Goal: Task Accomplishment & Management: Complete application form

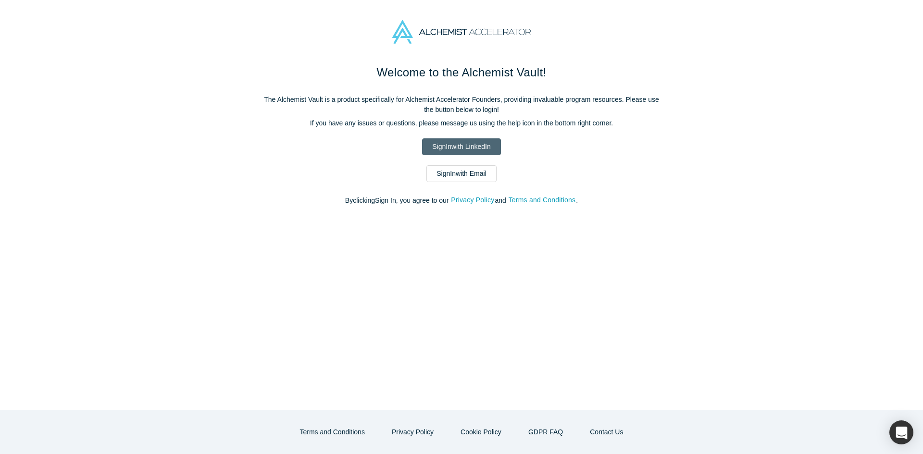
click at [489, 145] on link "Sign In with LinkedIn" at bounding box center [461, 146] width 78 height 17
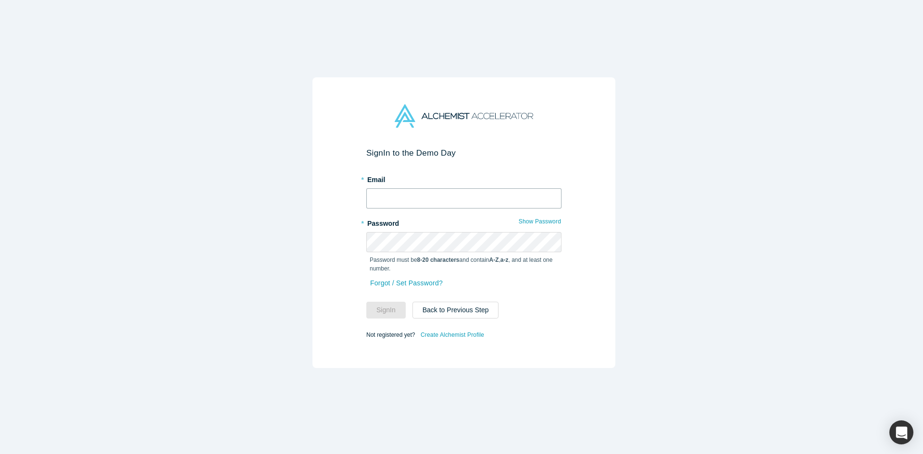
click at [445, 188] on input "text" at bounding box center [463, 198] width 195 height 20
click at [439, 333] on link "Create Alchemist Profile" at bounding box center [452, 335] width 64 height 13
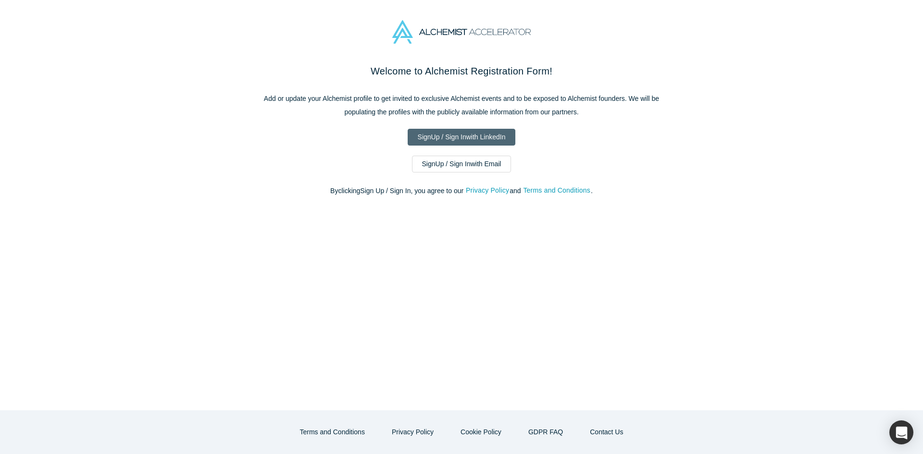
click at [471, 138] on link "Sign Up / Sign In with LinkedIn" at bounding box center [462, 137] width 108 height 17
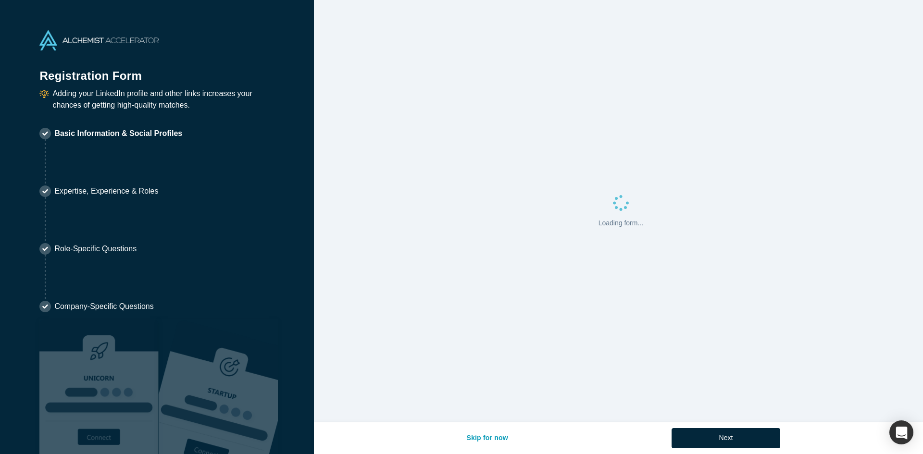
select select "US"
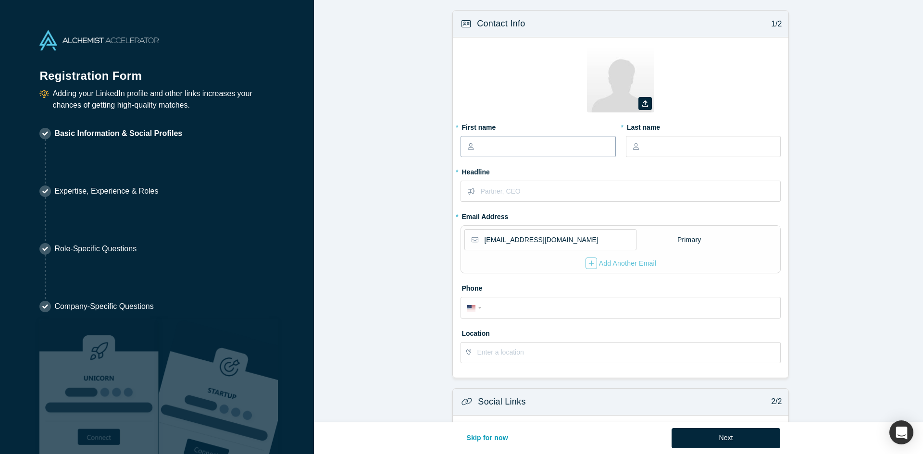
click at [506, 144] on input "text" at bounding box center [547, 147] width 135 height 20
type input "Sunil"
type input "[PERSON_NAME]"
type input "Managing Partner G2C Ventures"
type input "[EMAIL_ADDRESS][DOMAIN_NAME]"
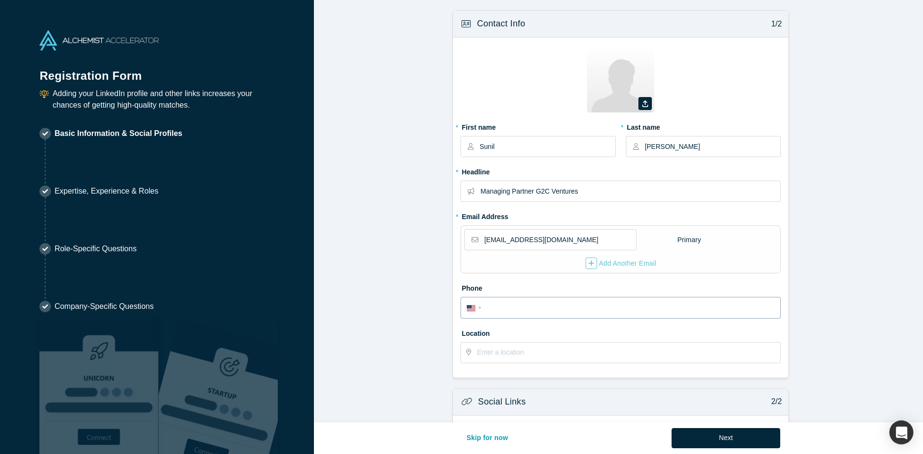
click at [540, 303] on input "tel" at bounding box center [630, 308] width 290 height 14
type input "[PHONE_NUMBER]"
click at [546, 352] on input "text" at bounding box center [628, 353] width 303 height 20
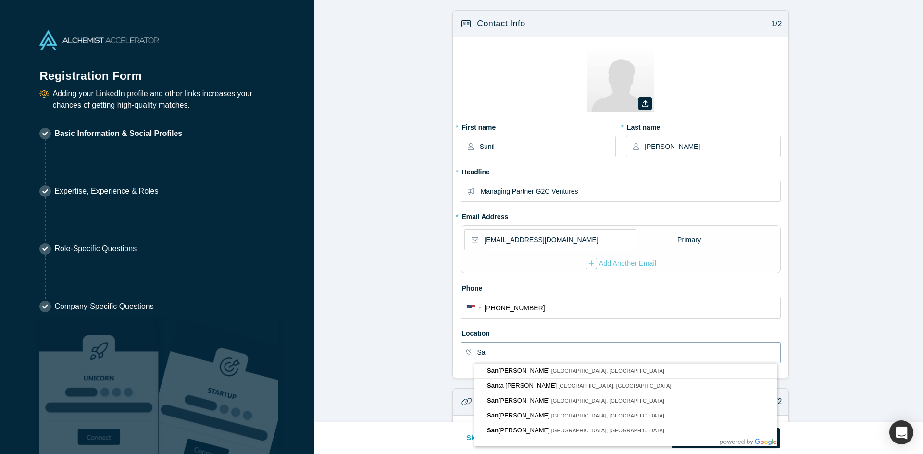
type input "S"
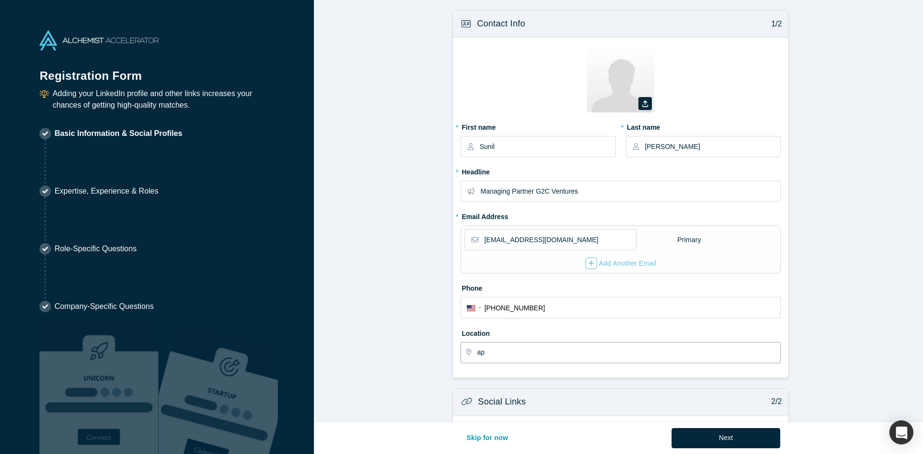
type input "a"
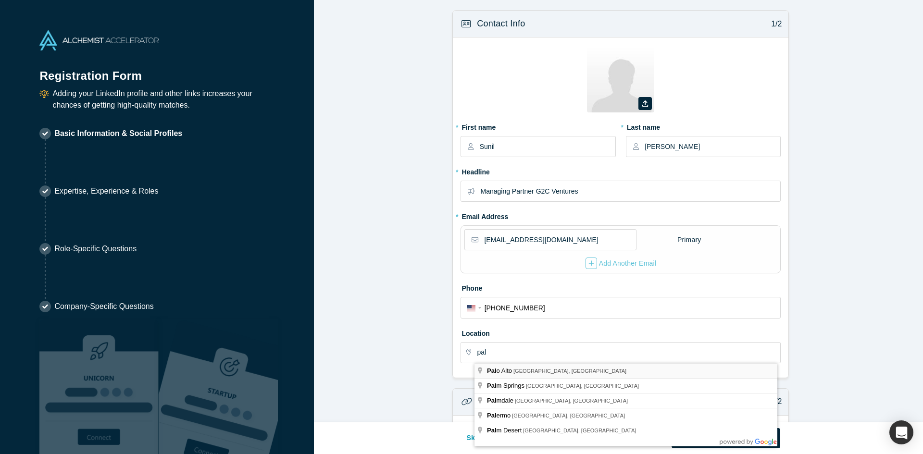
type input "[GEOGRAPHIC_DATA], [GEOGRAPHIC_DATA], [GEOGRAPHIC_DATA]"
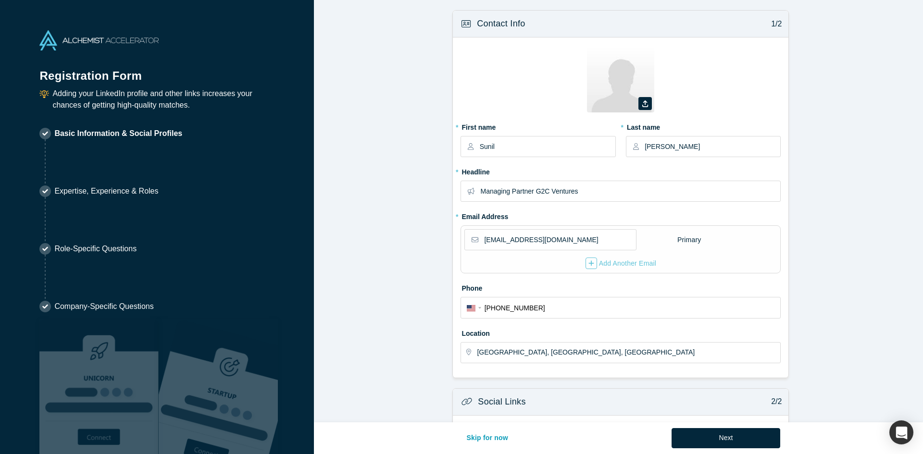
scroll to position [180, 0]
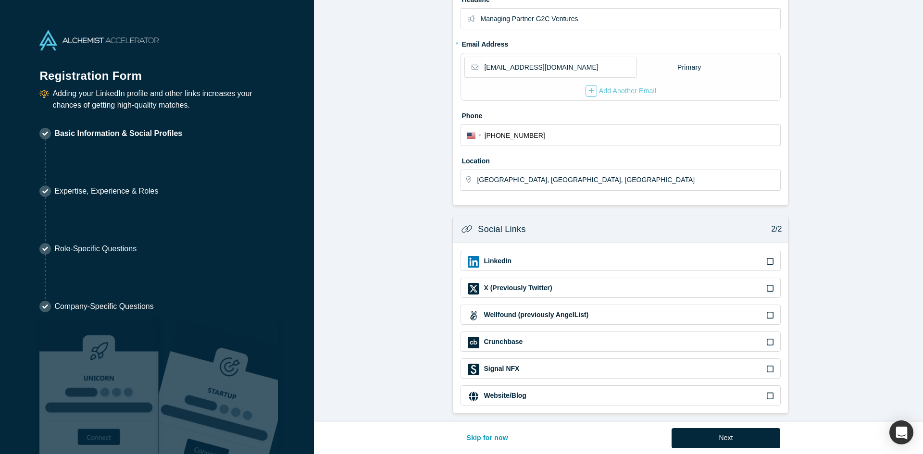
click at [769, 258] on icon at bounding box center [770, 262] width 7 height 8
click at [0, 0] on input "checkbox" at bounding box center [0, 0] width 0 height 0
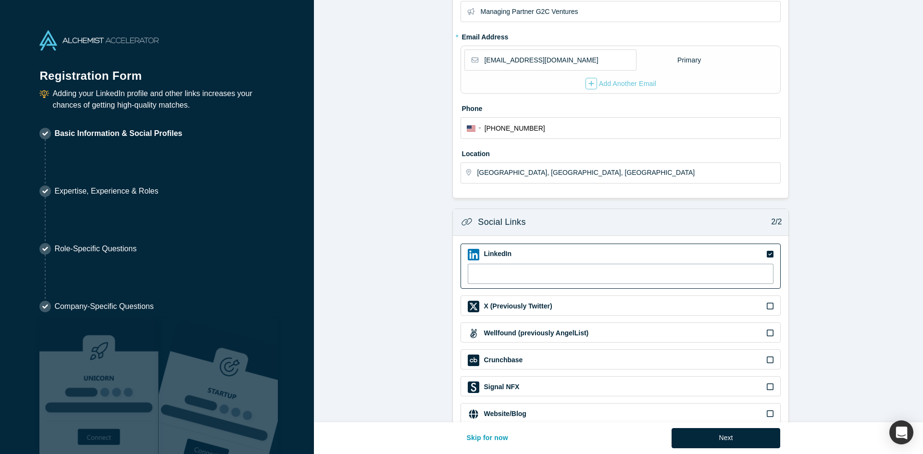
click at [559, 276] on input at bounding box center [621, 274] width 306 height 20
type input "www.linkedin.com/in/sunilgrover"
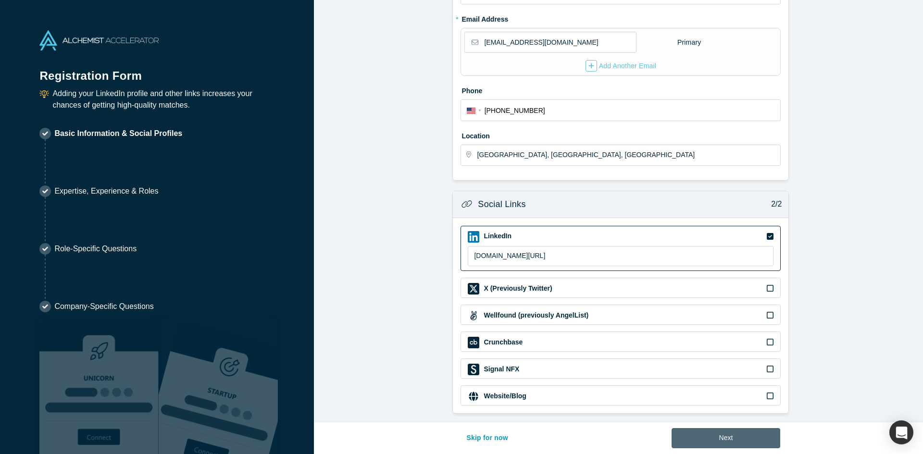
click at [697, 438] on button "Next" at bounding box center [726, 438] width 109 height 20
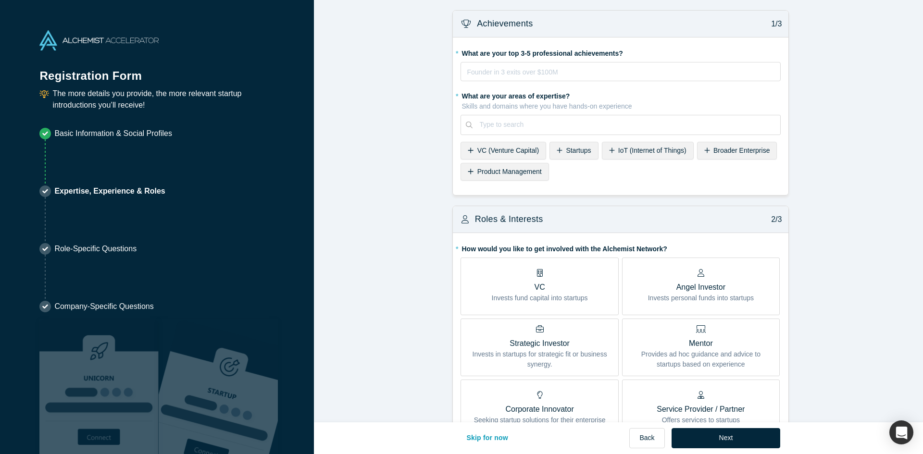
click at [570, 292] on p "VC" at bounding box center [540, 288] width 96 height 12
click at [0, 0] on input "VC Invests fund capital into startups" at bounding box center [0, 0] width 0 height 0
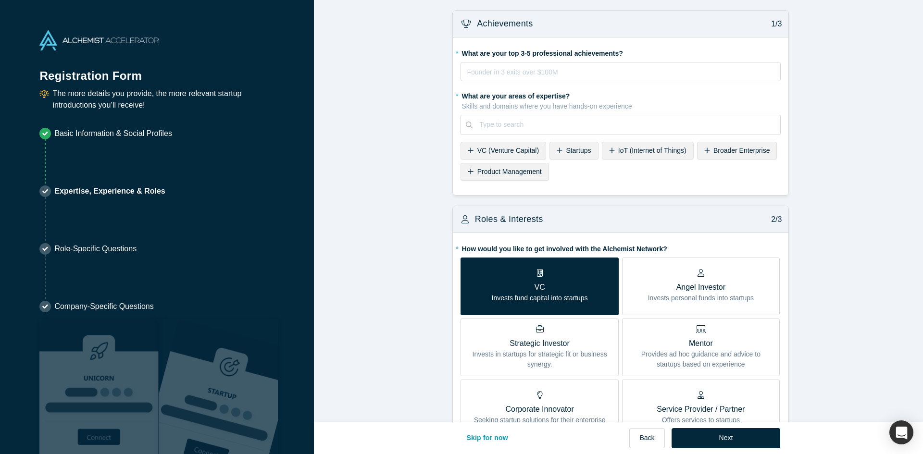
click at [503, 155] on div "VC (Venture Capital)" at bounding box center [504, 151] width 86 height 18
click at [492, 154] on span "Startups" at bounding box center [489, 151] width 25 height 8
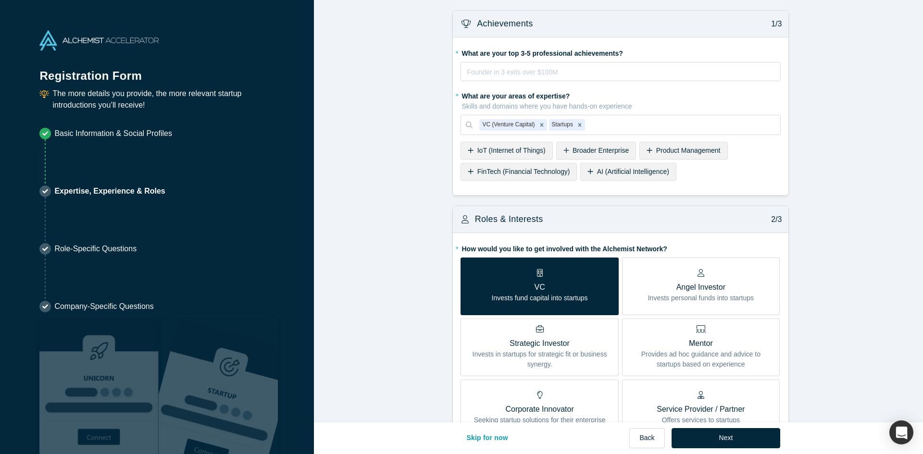
click at [656, 175] on span "AI (Artificial Intelligence)" at bounding box center [633, 172] width 72 height 8
click at [664, 154] on span "Product Management" at bounding box center [688, 151] width 64 height 8
click at [608, 153] on span "Broader Enterprise" at bounding box center [601, 151] width 57 height 8
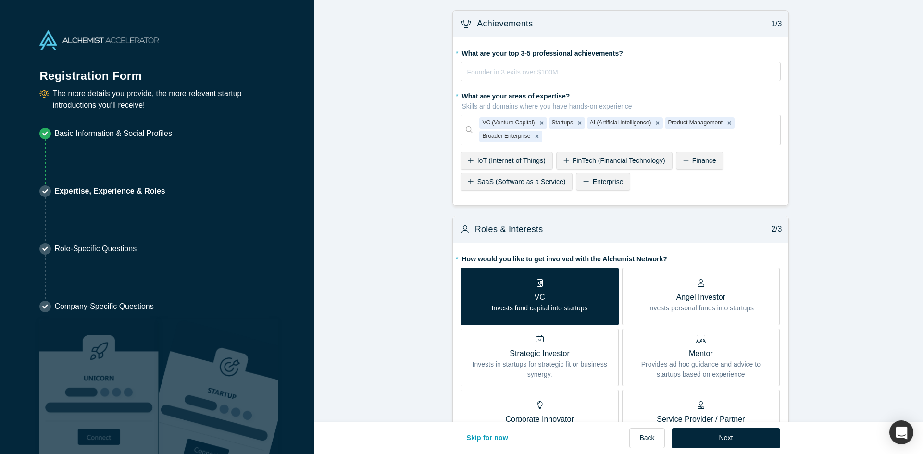
click at [539, 186] on span "SaaS (Software as a Service)" at bounding box center [521, 182] width 88 height 8
click at [693, 154] on div "Finance" at bounding box center [700, 161] width 48 height 18
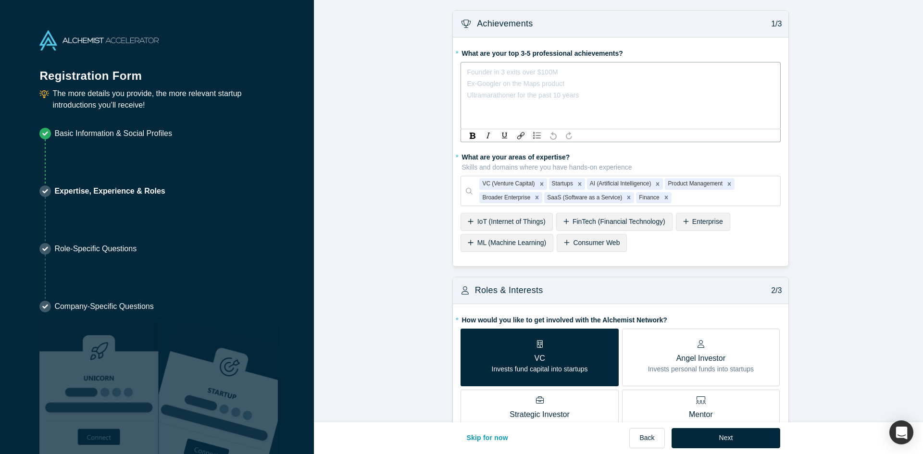
click at [578, 72] on div "rdw-editor" at bounding box center [620, 72] width 307 height 12
drag, startPoint x: 499, startPoint y: 70, endPoint x: 455, endPoint y: 70, distance: 43.3
click at [455, 70] on div "* What are your top 3-5 professional achievements? Early Stage Investor in 4 $B…" at bounding box center [621, 152] width 336 height 229
click at [580, 72] on div "First Outside Investor in 4 Unicorns" at bounding box center [620, 72] width 307 height 12
drag, startPoint x: 547, startPoint y: 84, endPoint x: 418, endPoint y: 100, distance: 129.3
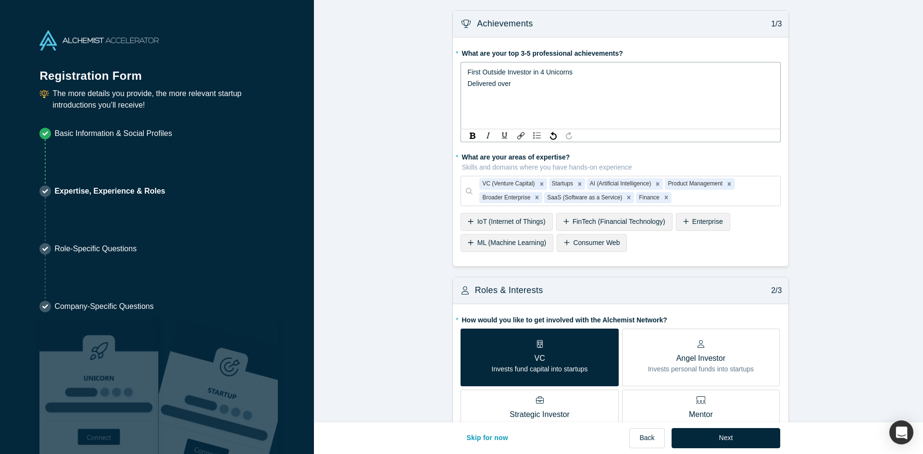
click at [542, 71] on span "First Outside Investor in 4 Unicorns" at bounding box center [519, 72] width 105 height 8
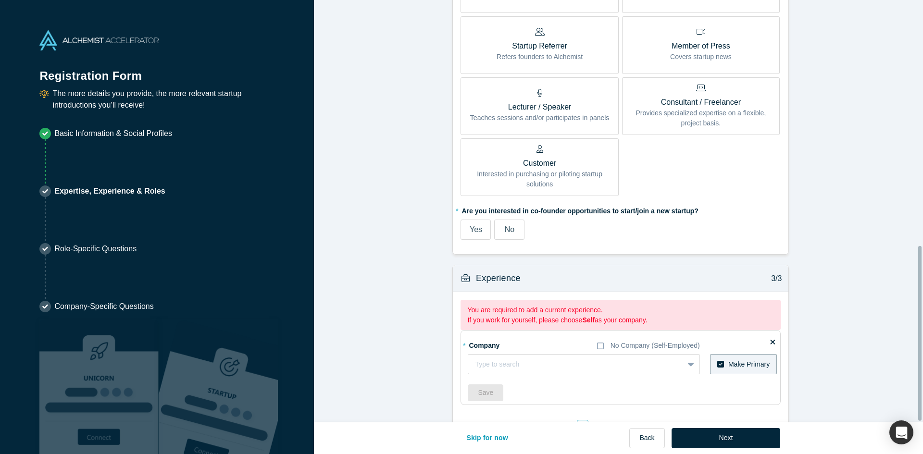
scroll to position [590, 0]
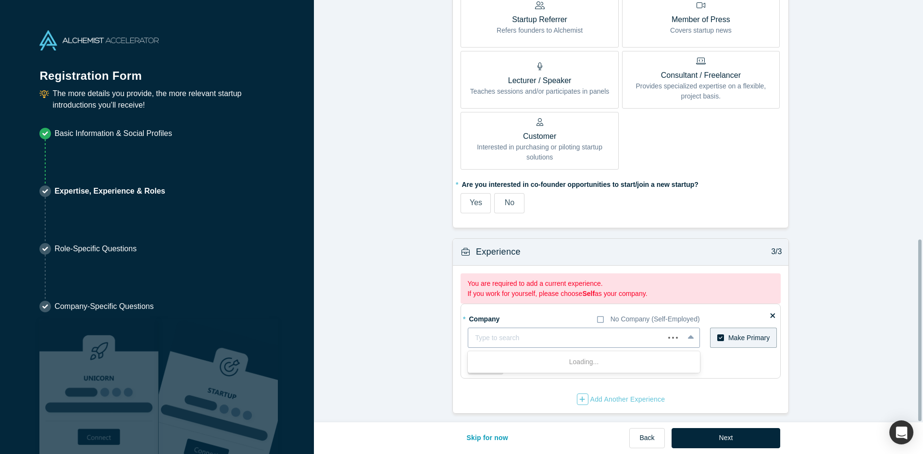
click at [542, 333] on div at bounding box center [566, 338] width 182 height 12
type input "G2C Ventures"
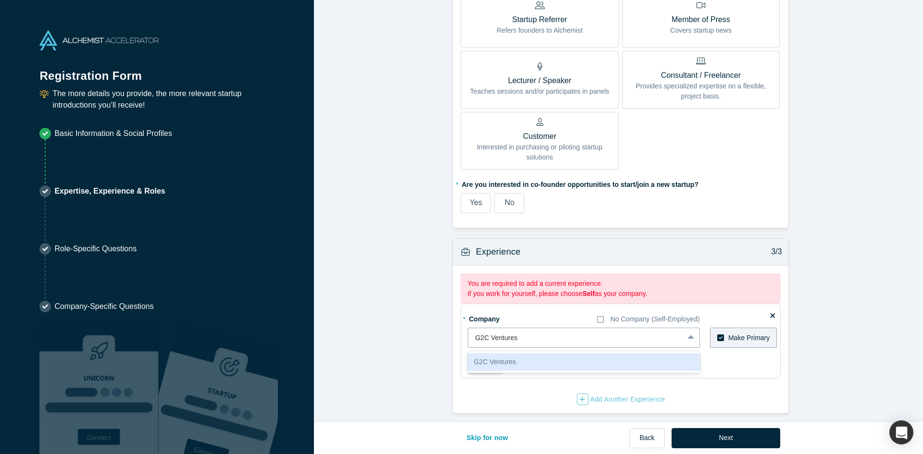
click at [519, 361] on div "G2C Ventures" at bounding box center [584, 362] width 232 height 18
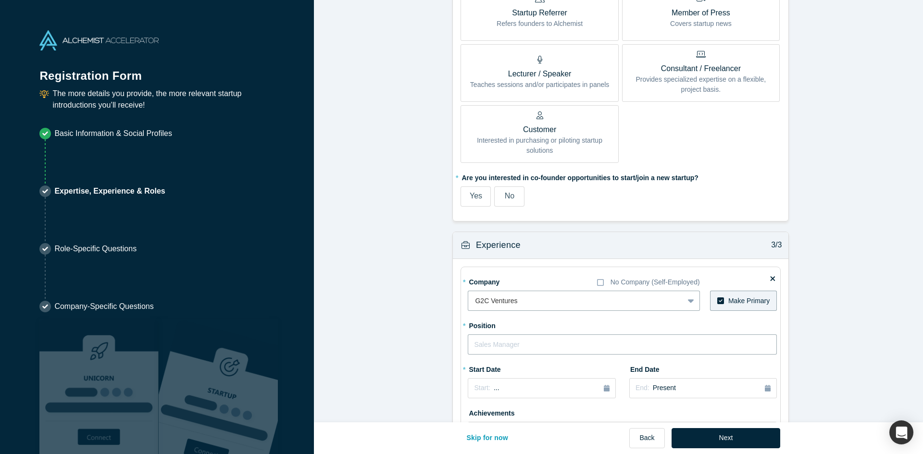
click at [544, 341] on input "text" at bounding box center [622, 345] width 309 height 20
type input "Managing Partner"
click at [609, 389] on button "Start: ..." at bounding box center [542, 388] width 148 height 20
click at [480, 323] on div "Jan" at bounding box center [487, 323] width 31 height 10
click at [544, 390] on div "Start: December 2024" at bounding box center [541, 389] width 135 height 10
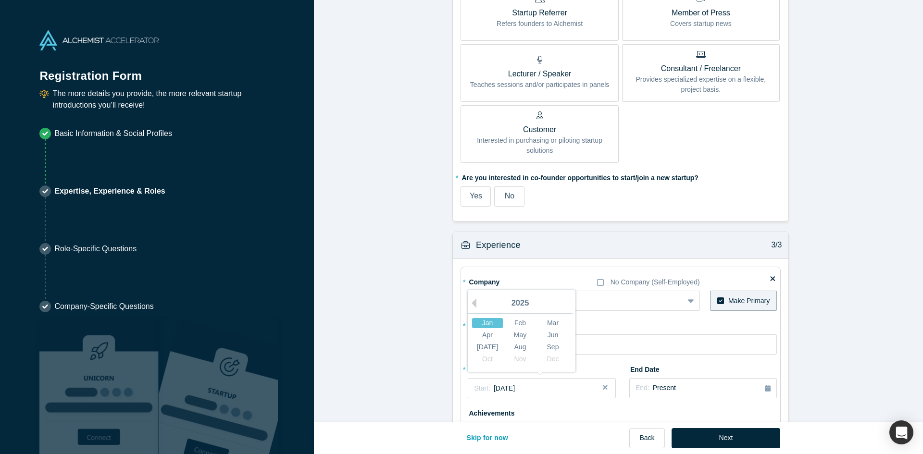
click at [491, 324] on div "Jan" at bounding box center [487, 323] width 31 height 10
click at [512, 387] on span "December 2024" at bounding box center [504, 389] width 21 height 8
click at [517, 322] on div "Feb" at bounding box center [520, 323] width 31 height 10
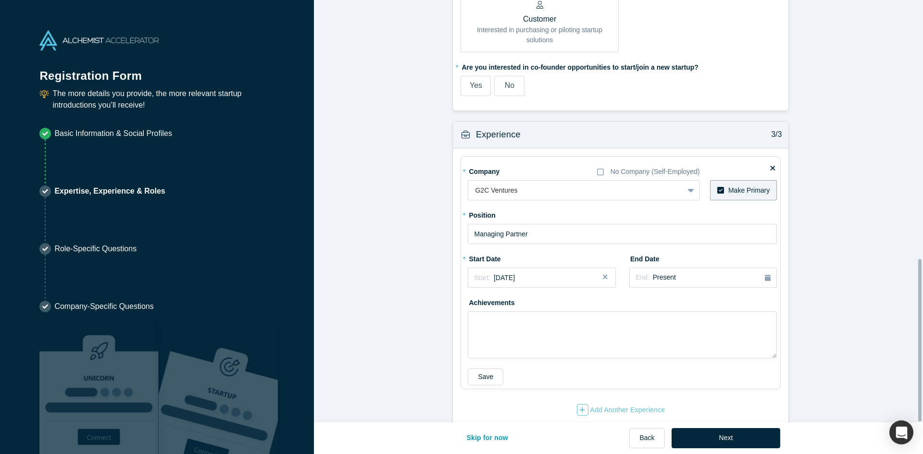
scroll to position [669, 0]
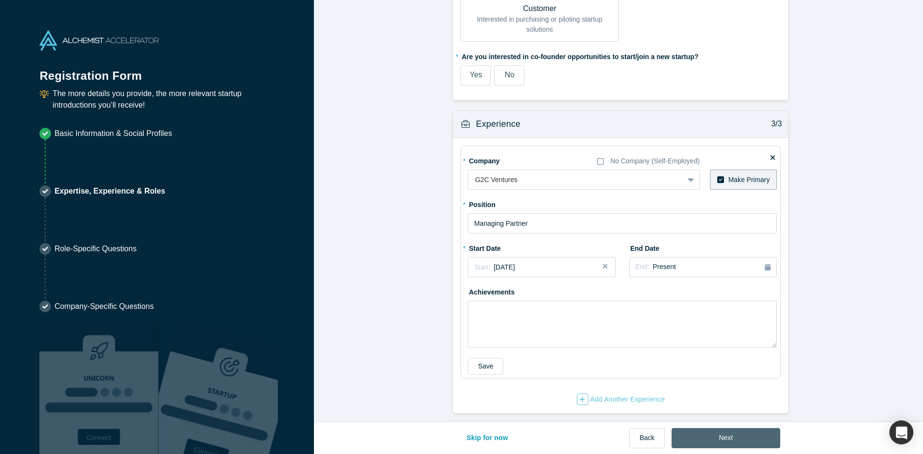
click at [693, 436] on button "Next" at bounding box center [726, 438] width 109 height 20
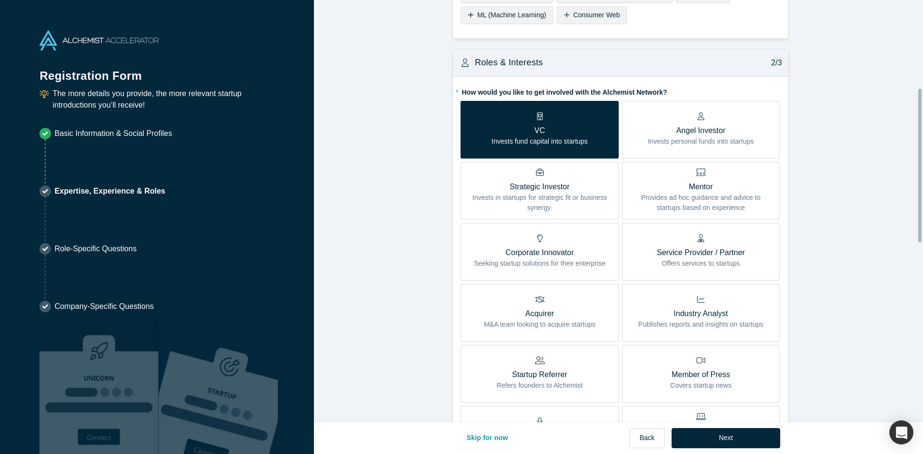
scroll to position [481, 0]
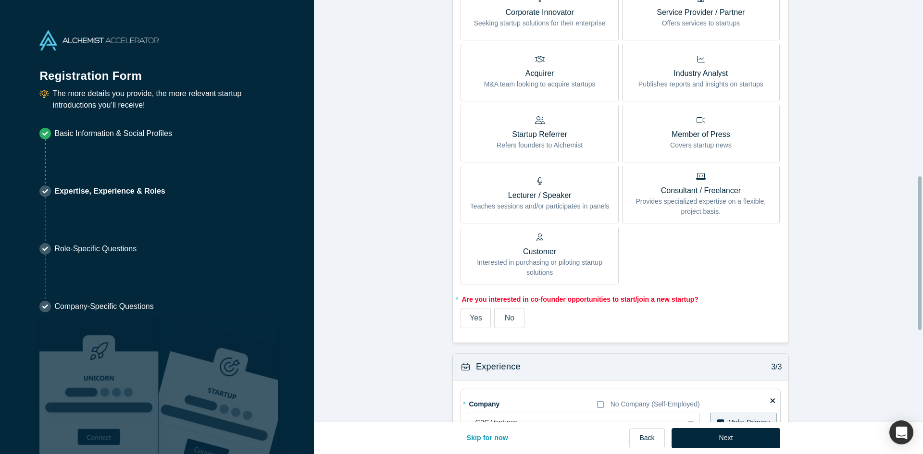
click at [507, 322] on span "No" at bounding box center [510, 318] width 10 height 8
click at [0, 0] on input "No" at bounding box center [0, 0] width 0 height 0
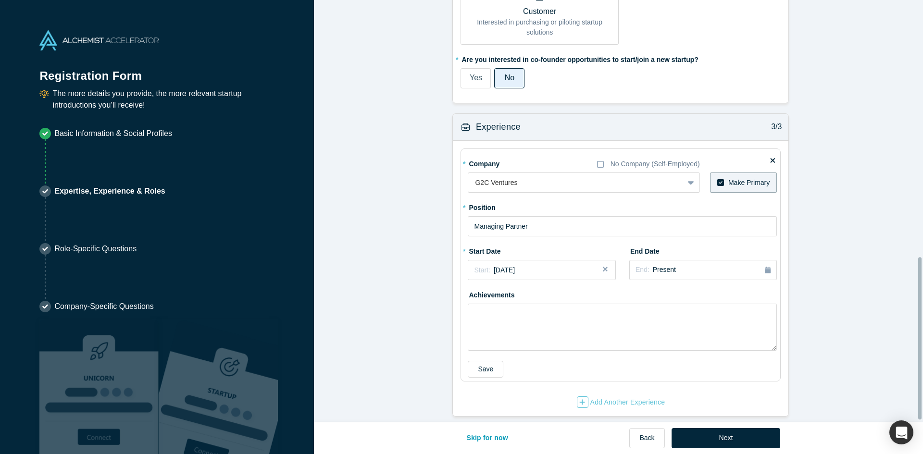
scroll to position [669, 0]
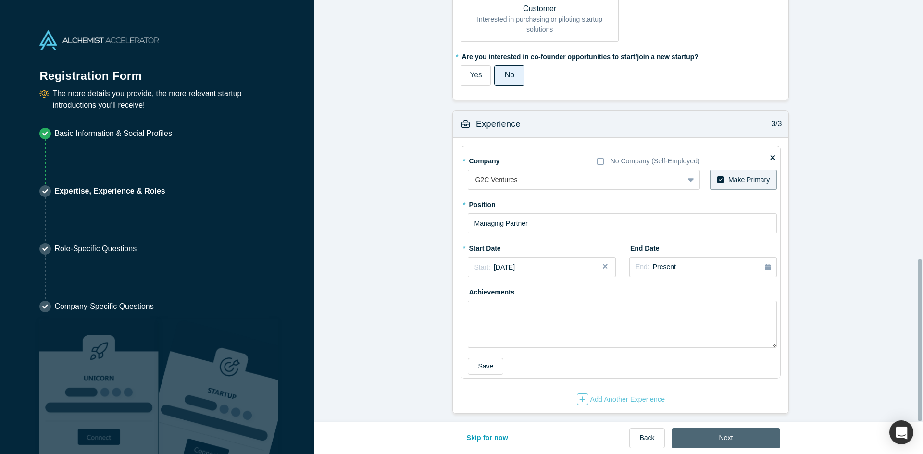
click at [759, 440] on button "Next" at bounding box center [726, 438] width 109 height 20
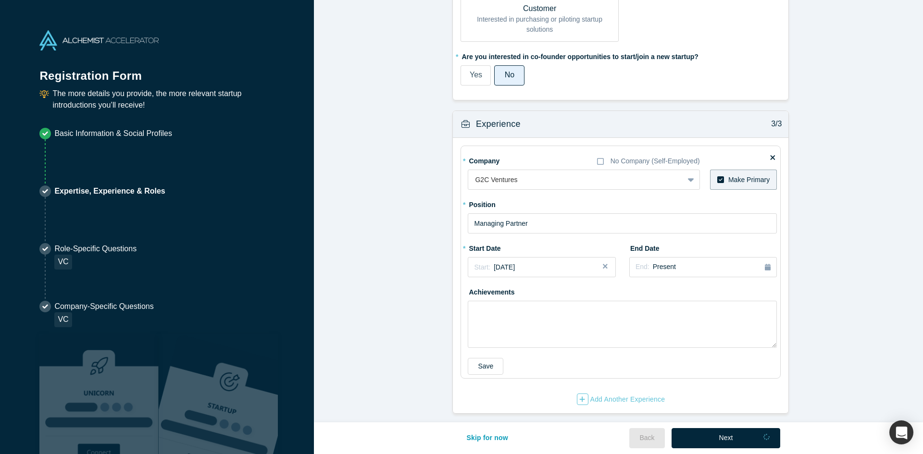
scroll to position [0, 0]
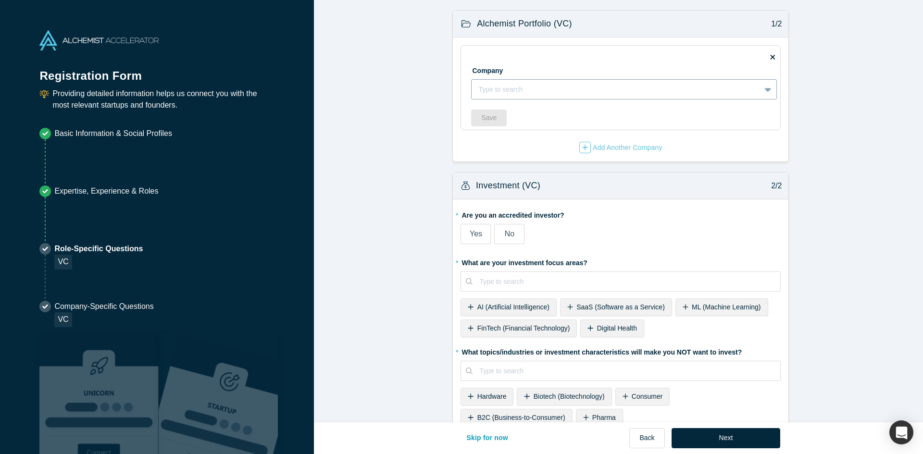
click at [506, 88] on div at bounding box center [615, 90] width 275 height 12
type input "actual"
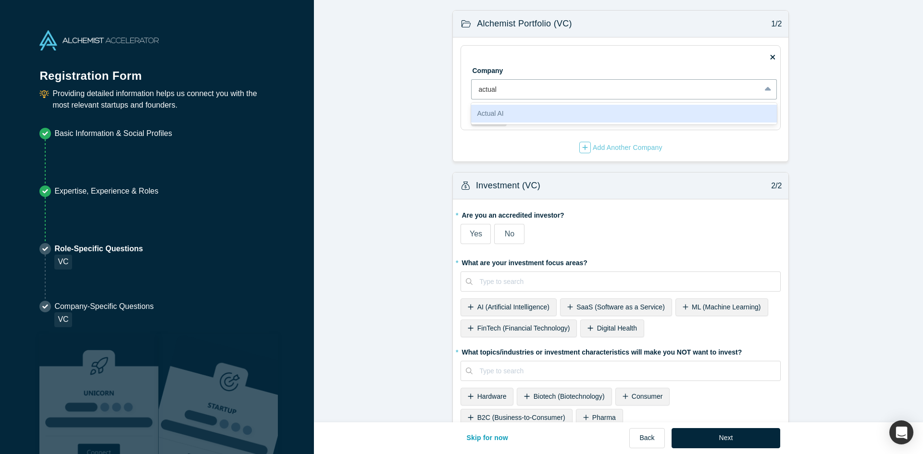
click at [512, 111] on div "Actual AI" at bounding box center [624, 114] width 306 height 18
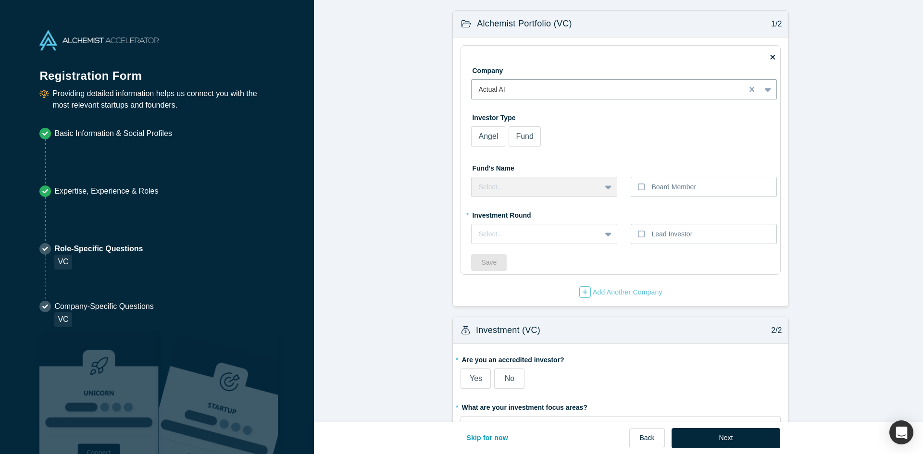
click at [517, 139] on span "Fund" at bounding box center [524, 136] width 17 height 8
click at [0, 0] on input "Fund" at bounding box center [0, 0] width 0 height 0
click at [502, 188] on div "Select..." at bounding box center [536, 187] width 116 height 10
click at [509, 209] on div "G2C Ventures" at bounding box center [544, 211] width 146 height 18
click at [522, 233] on div at bounding box center [536, 234] width 116 height 12
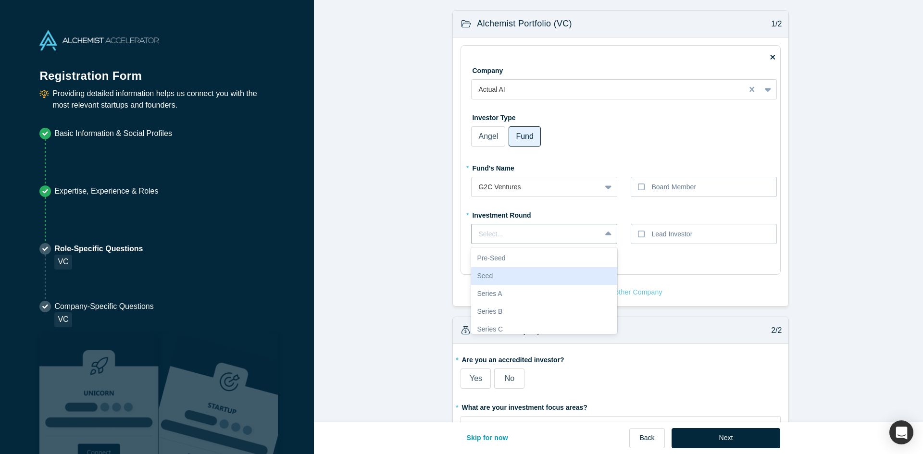
click at [519, 277] on div "Seed" at bounding box center [544, 276] width 146 height 18
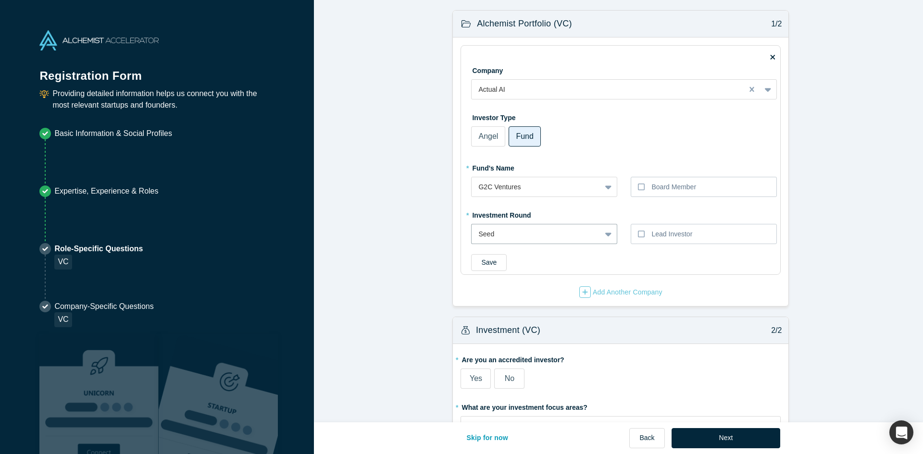
scroll to position [240, 0]
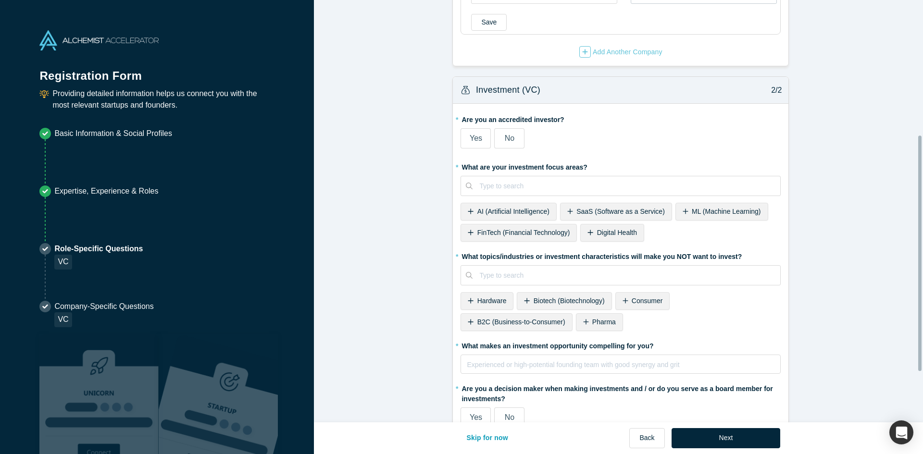
click at [480, 138] on label "Yes" at bounding box center [476, 138] width 30 height 20
click at [0, 0] on input "Yes" at bounding box center [0, 0] width 0 height 0
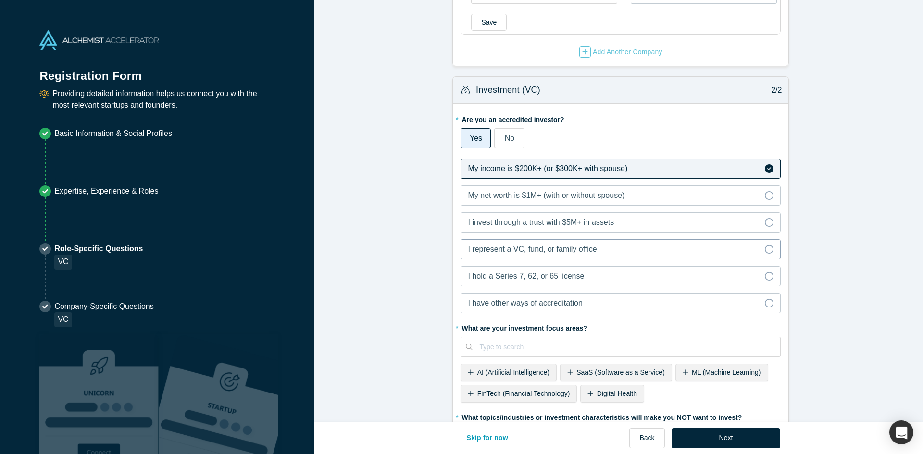
click at [573, 250] on span "I represent a VC, fund, or family office" at bounding box center [532, 249] width 129 height 8
click at [0, 0] on input "I represent a VC, fund, or family office" at bounding box center [0, 0] width 0 height 0
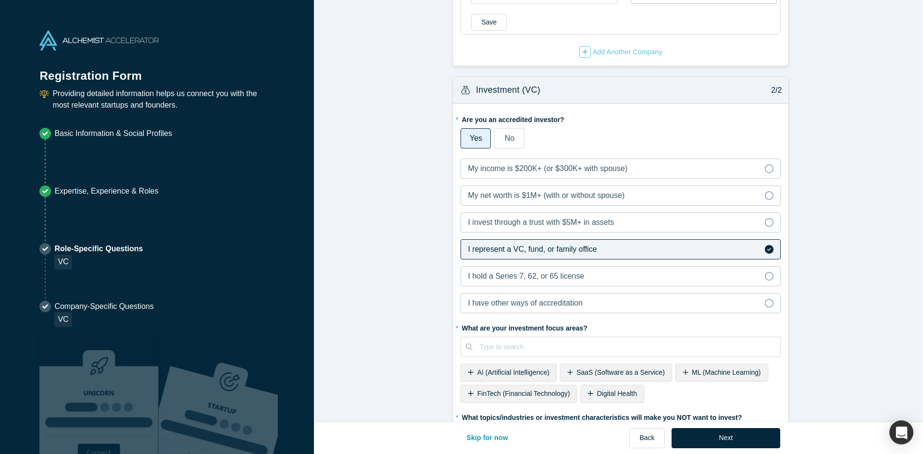
click at [503, 371] on span "AI (Artificial Intelligence)" at bounding box center [513, 373] width 72 height 8
click at [539, 375] on span "SaaS (Software as a Service)" at bounding box center [521, 373] width 88 height 8
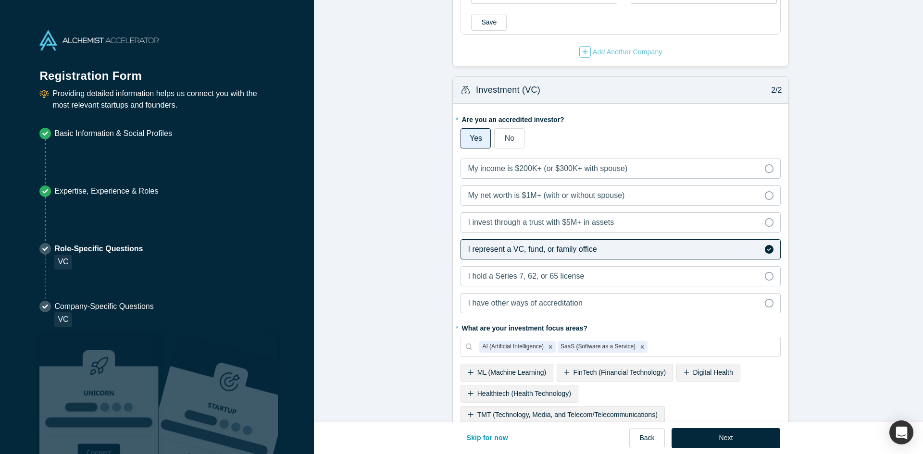
click at [525, 376] on span "ML (Machine Learning)" at bounding box center [511, 373] width 69 height 8
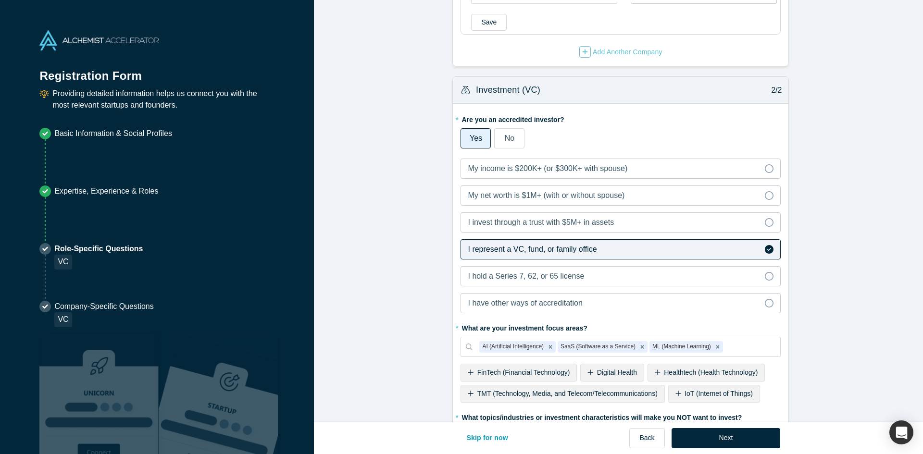
scroll to position [481, 0]
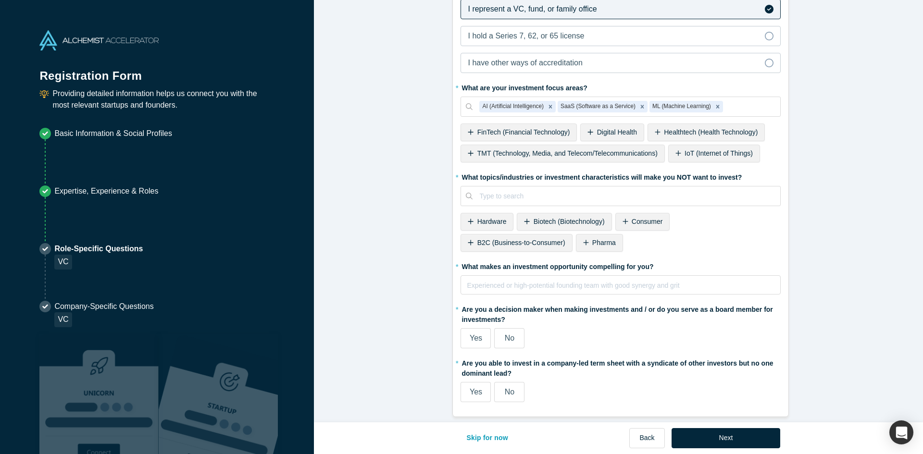
click at [490, 225] on span "Hardware" at bounding box center [491, 222] width 29 height 8
click at [513, 218] on span "Biotech (Biotechnology)" at bounding box center [512, 222] width 71 height 8
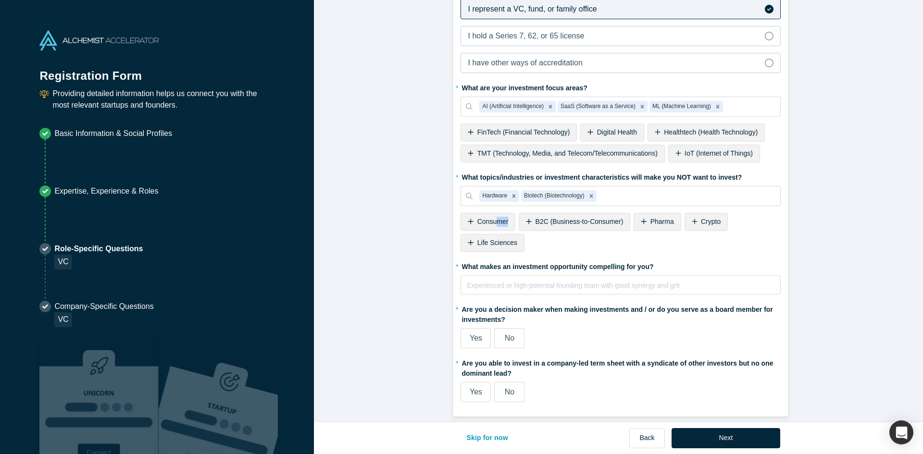
drag, startPoint x: 513, startPoint y: 218, endPoint x: 494, endPoint y: 225, distance: 19.8
click at [494, 225] on div "* What topics/industries or investment characteristics will make you NOT want t…" at bounding box center [621, 212] width 320 height 86
click at [494, 225] on span "Consumer" at bounding box center [492, 222] width 31 height 8
click at [499, 225] on span "B2C (Business-to-Consumer)" at bounding box center [521, 222] width 88 height 8
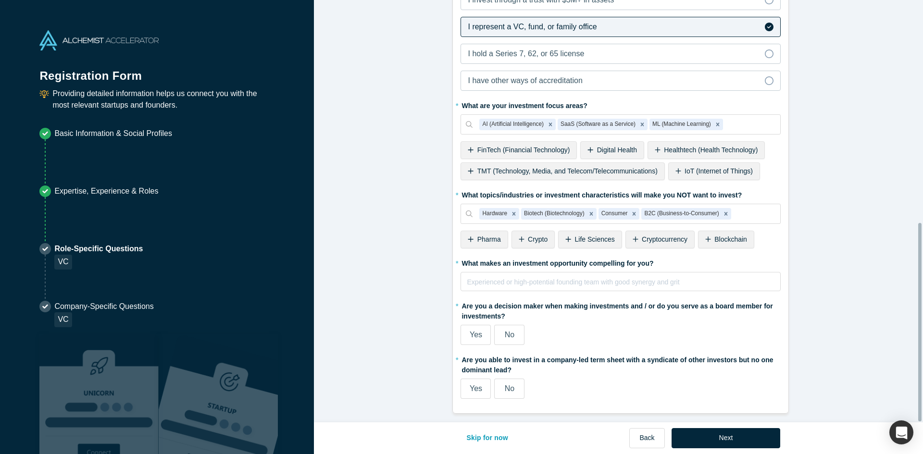
click at [475, 238] on div "Pharma" at bounding box center [484, 240] width 47 height 18
click at [498, 236] on div "Crypto" at bounding box center [482, 240] width 43 height 18
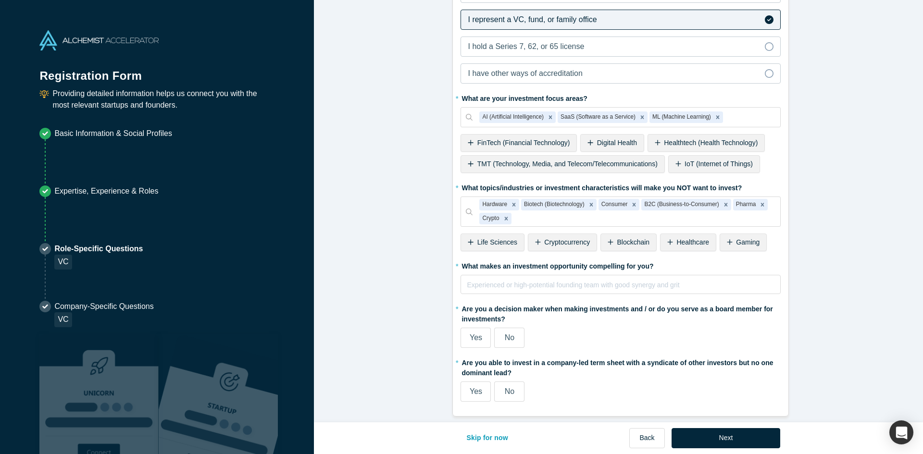
click at [510, 242] on span "Life Sciences" at bounding box center [497, 242] width 40 height 8
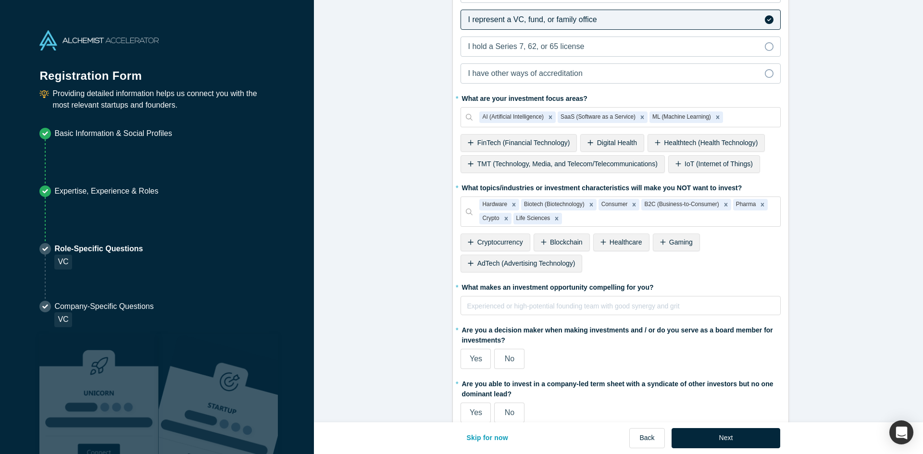
click at [507, 242] on span "Cryptocurrency" at bounding box center [500, 242] width 46 height 8
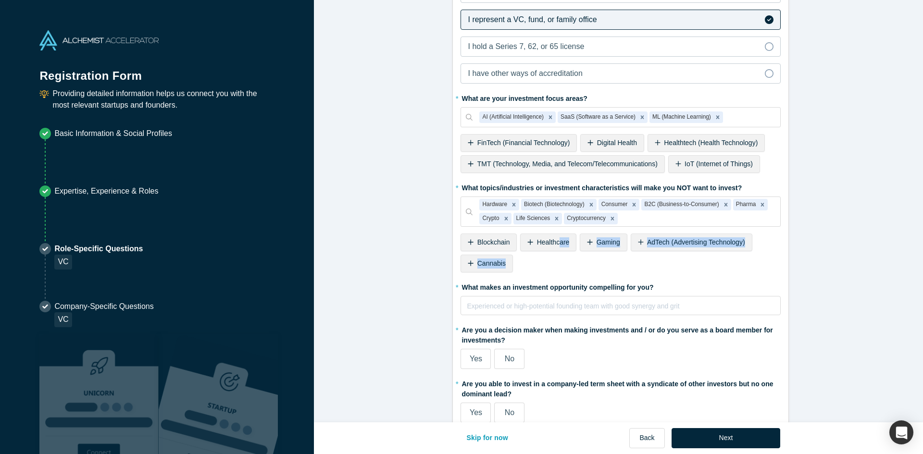
drag, startPoint x: 555, startPoint y: 245, endPoint x: 584, endPoint y: 265, distance: 35.2
click at [584, 265] on div "* What topics/industries or investment characteristics will make you NOT want t…" at bounding box center [621, 228] width 320 height 96
click at [596, 250] on div "Gaming" at bounding box center [603, 243] width 47 height 18
click at [723, 239] on span "Cannabis" at bounding box center [736, 242] width 28 height 8
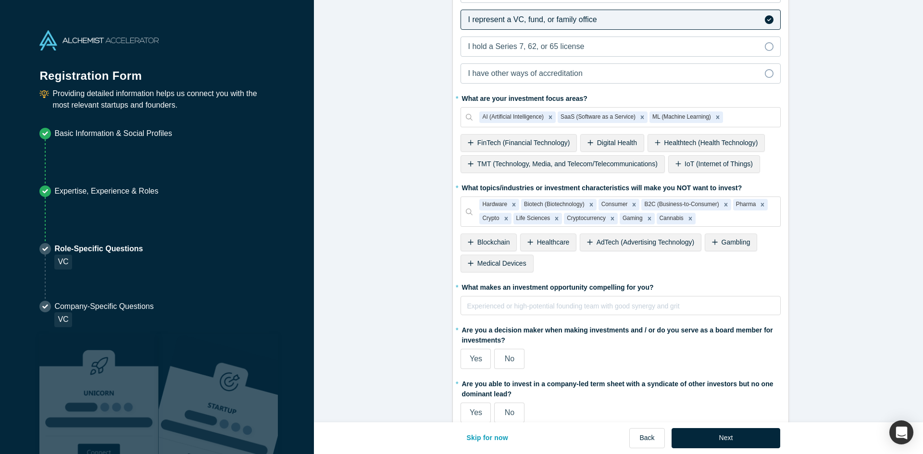
click at [733, 246] on span "Gambling" at bounding box center [736, 242] width 29 height 8
click at [556, 309] on div "rdw-editor" at bounding box center [620, 306] width 307 height 12
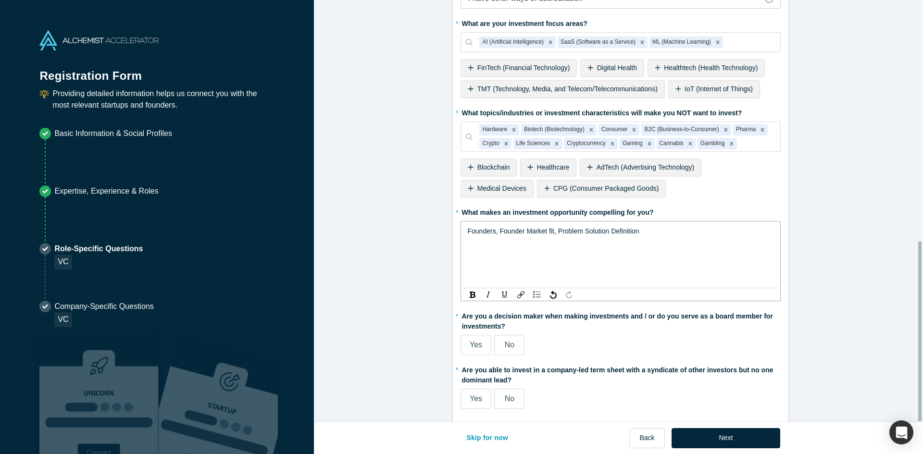
scroll to position [563, 0]
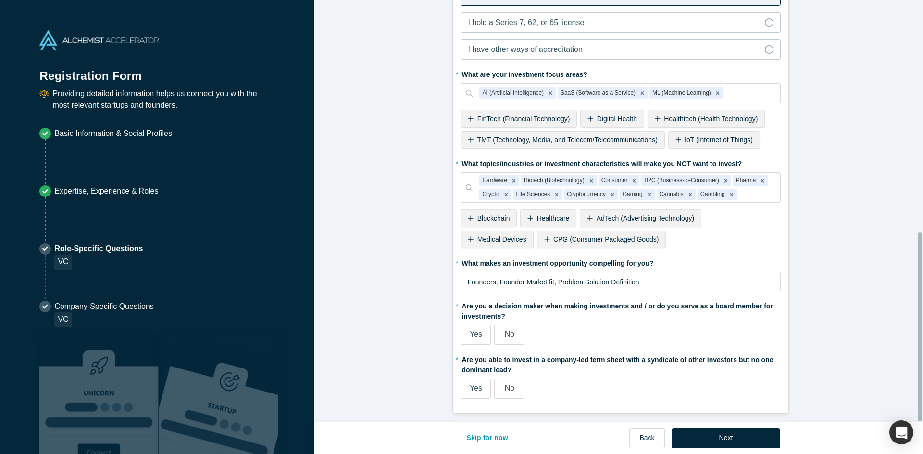
click at [476, 330] on span "Yes" at bounding box center [476, 334] width 13 height 8
click at [0, 0] on input "Yes" at bounding box center [0, 0] width 0 height 0
click at [478, 386] on span "Yes" at bounding box center [476, 388] width 13 height 8
click at [0, 0] on input "Yes" at bounding box center [0, 0] width 0 height 0
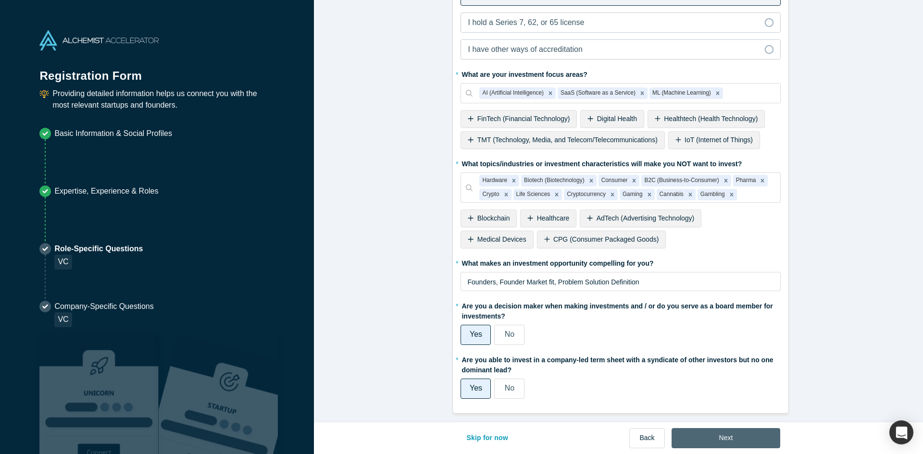
click at [725, 439] on button "Next" at bounding box center [726, 438] width 109 height 20
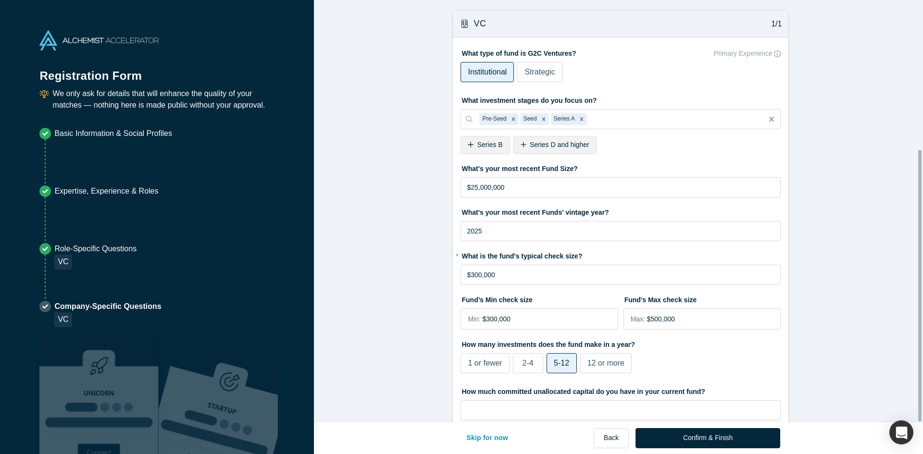
scroll to position [231, 0]
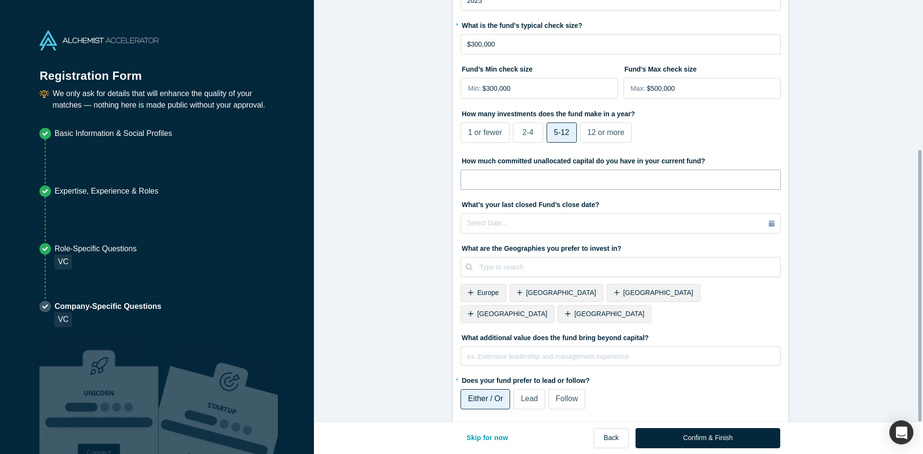
click at [592, 175] on input "tel" at bounding box center [621, 180] width 320 height 20
type input "$25,000,000"
click at [548, 310] on span "United States" at bounding box center [512, 314] width 70 height 8
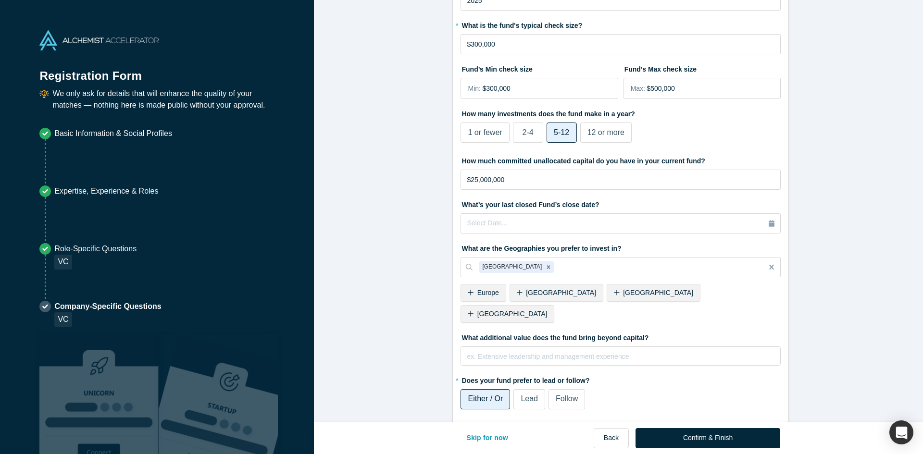
click at [554, 305] on div "Canada" at bounding box center [508, 314] width 94 height 18
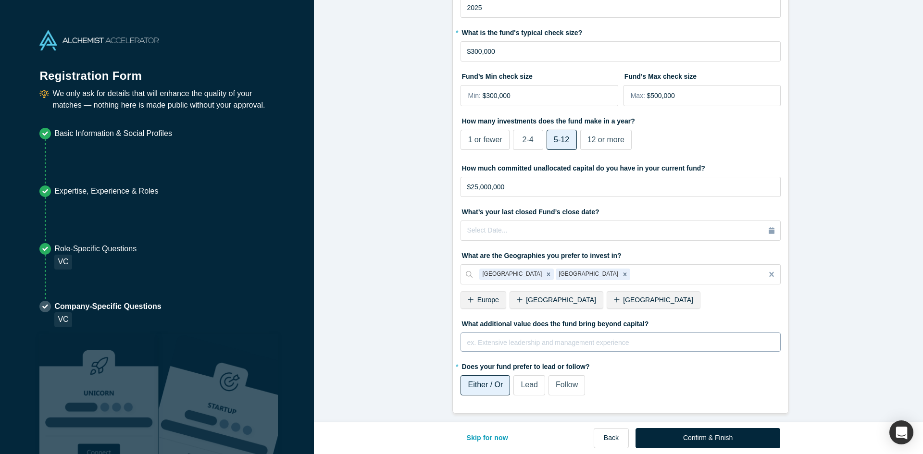
click at [683, 337] on div "rdw-editor" at bounding box center [620, 343] width 307 height 12
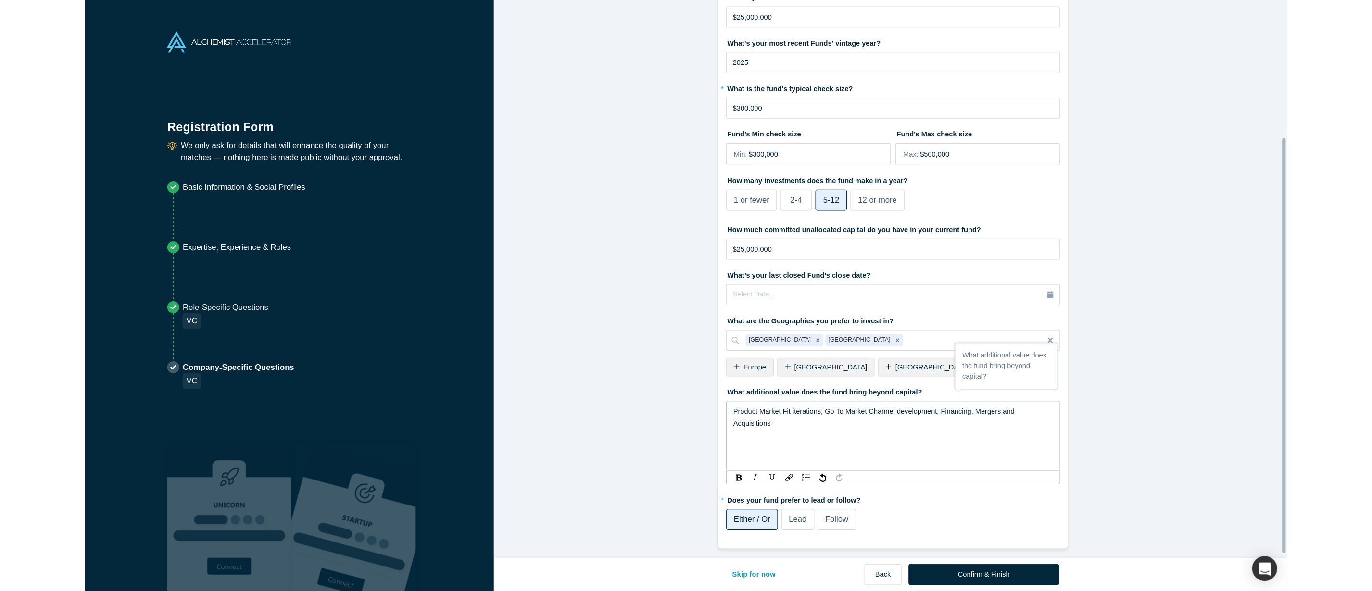
scroll to position [0, 0]
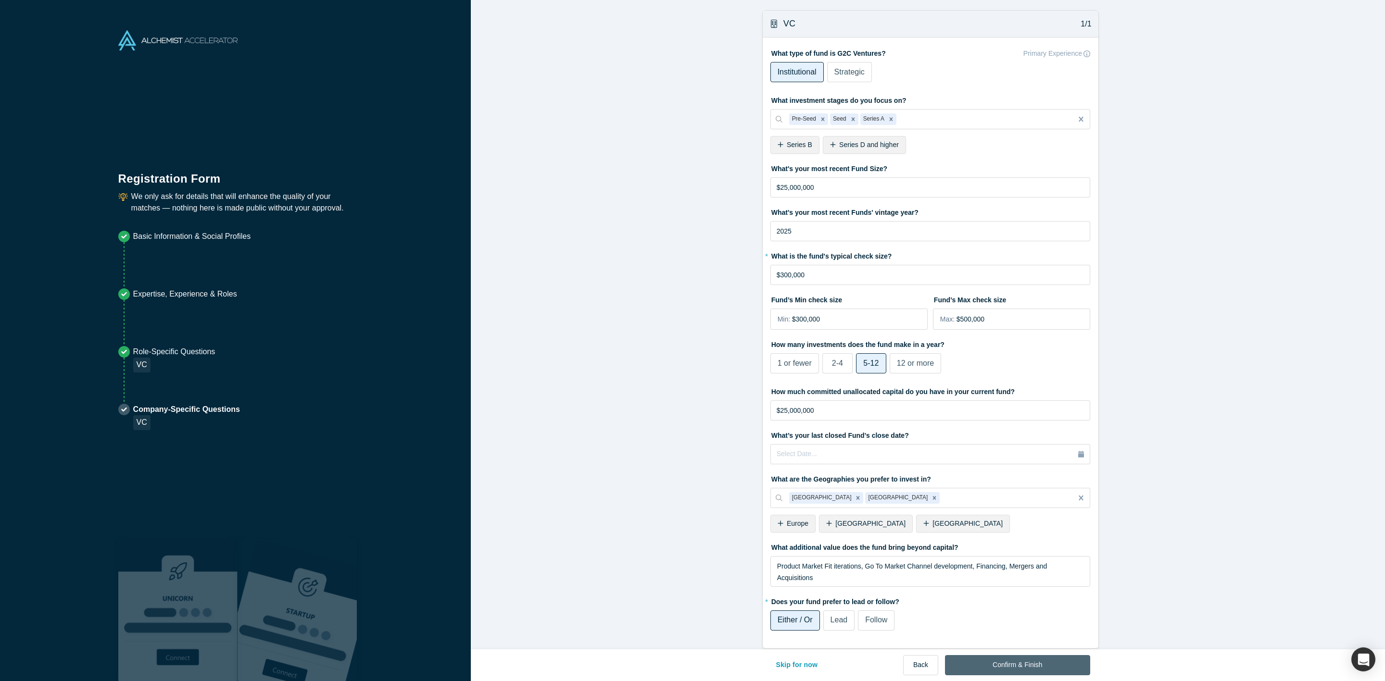
click at [923, 454] on button "Confirm & Finish" at bounding box center [1017, 665] width 145 height 20
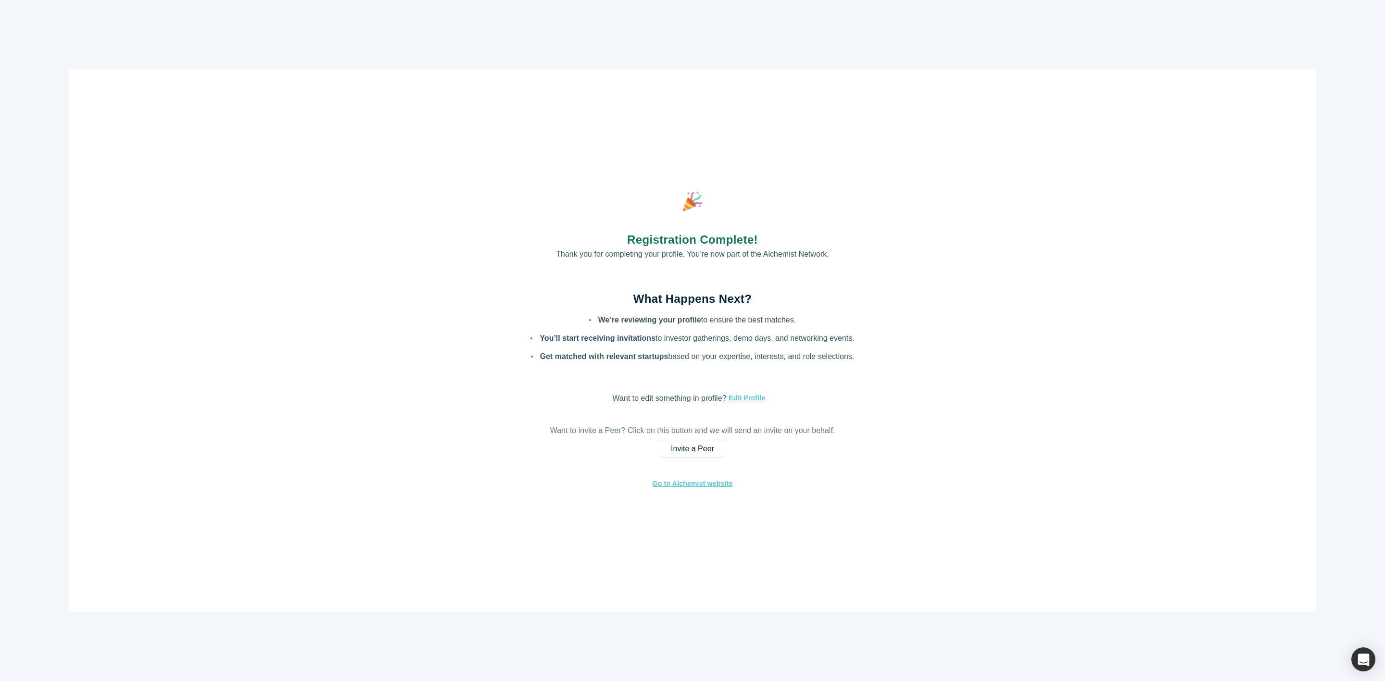
click at [392, 140] on div "Registration Complete! Thank you for completing your profile. You’re now part o…" at bounding box center [692, 340] width 1246 height 543
click at [282, 179] on div "Registration Complete! Thank you for completing your profile. You’re now part o…" at bounding box center [692, 340] width 1246 height 543
